Goal: Information Seeking & Learning: Understand process/instructions

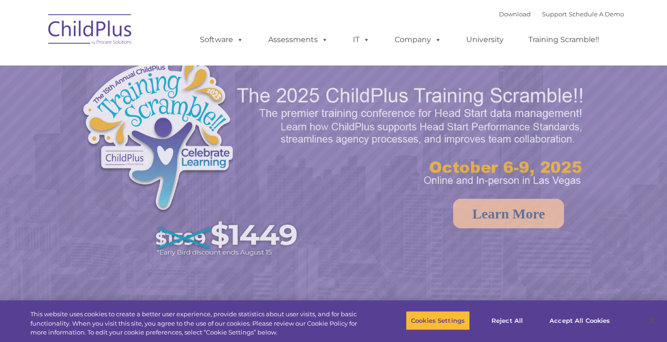
select select "MEDIUM"
